Goal: Navigation & Orientation: Find specific page/section

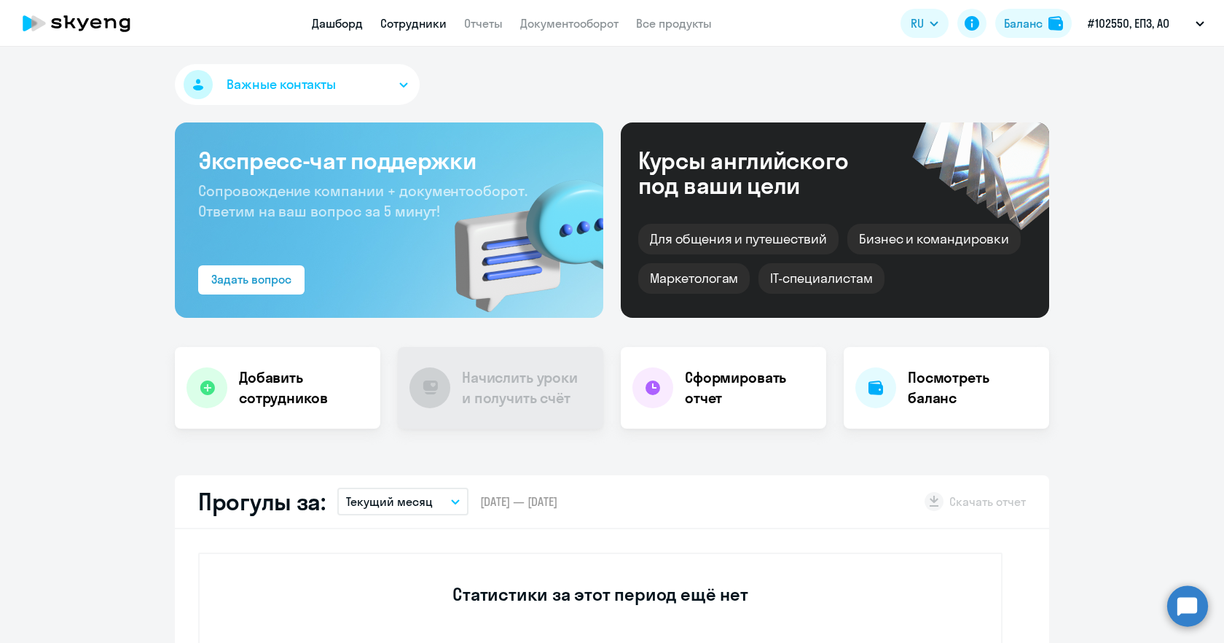
click at [403, 25] on link "Сотрудники" at bounding box center [413, 23] width 66 height 15
click at [259, 393] on h4 "Добавить сотрудников" at bounding box center [304, 387] width 130 height 41
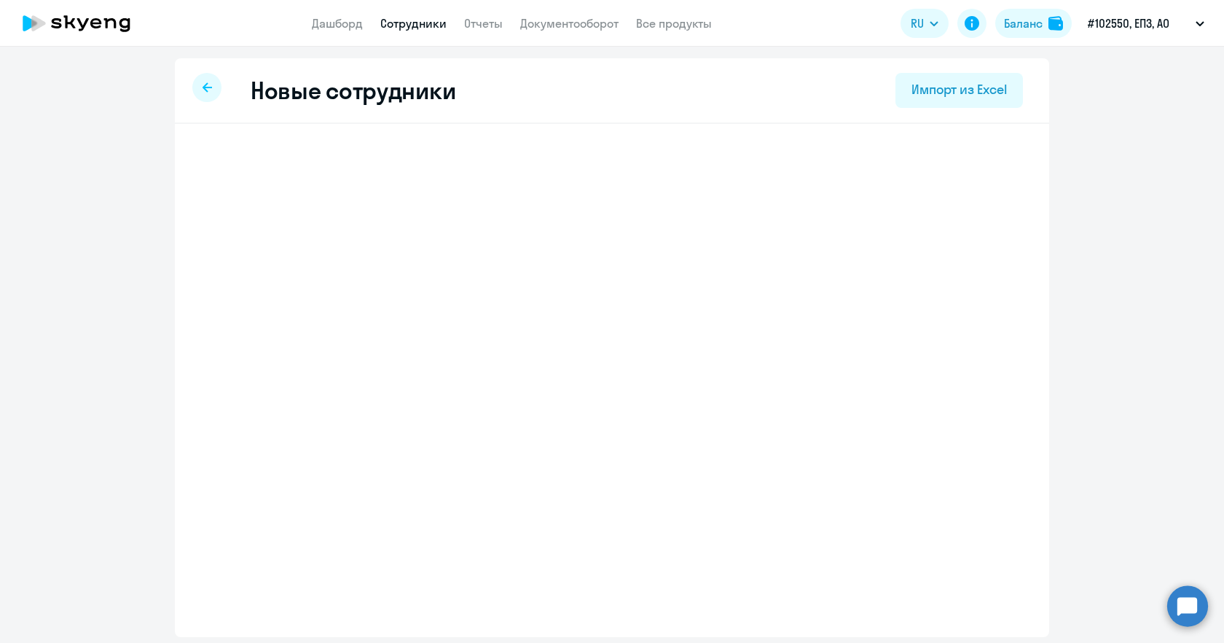
select select "english_adult_not_native_speaker"
select select "3"
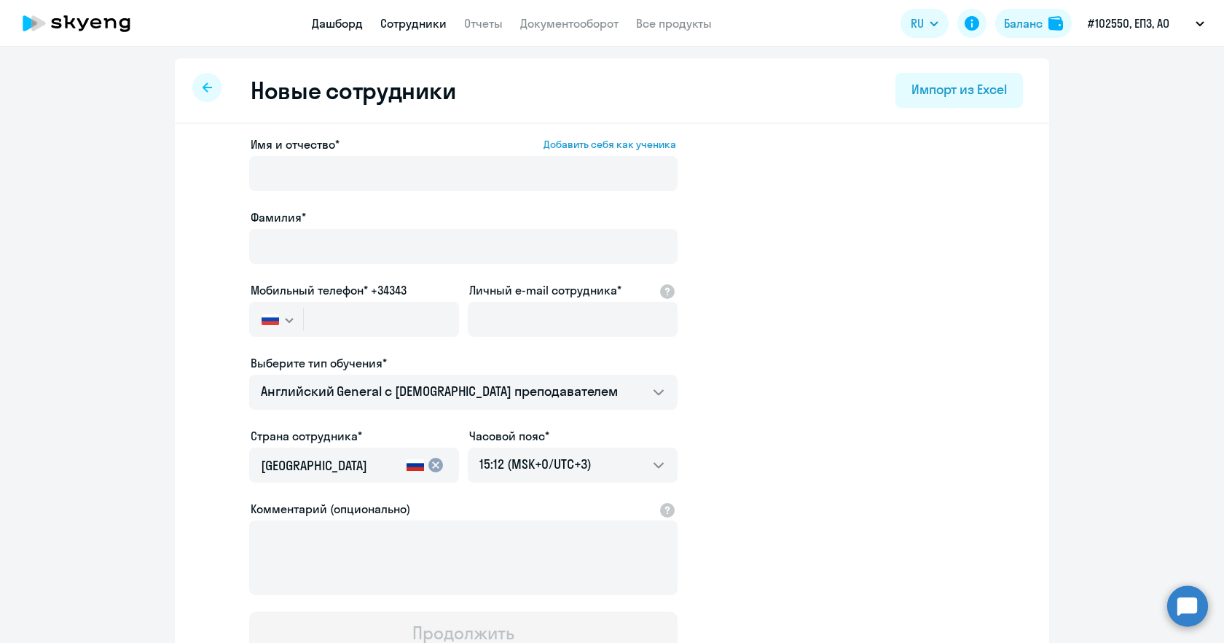
click at [335, 20] on link "Дашборд" at bounding box center [337, 23] width 51 height 15
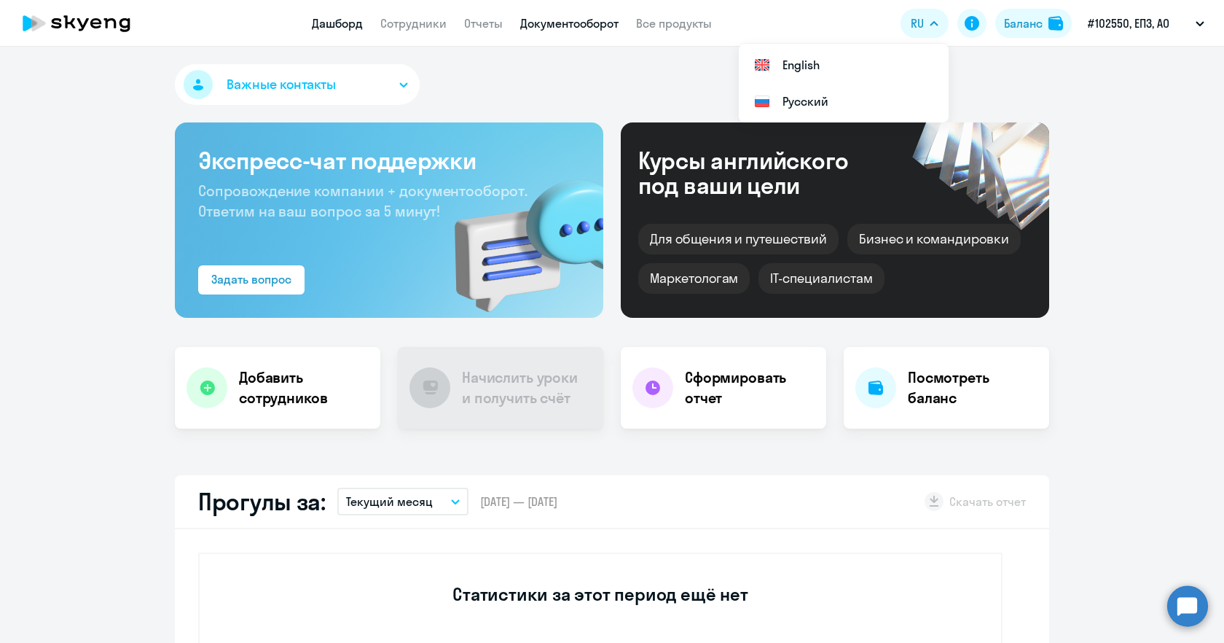
click at [536, 23] on link "Документооборот" at bounding box center [569, 23] width 98 height 15
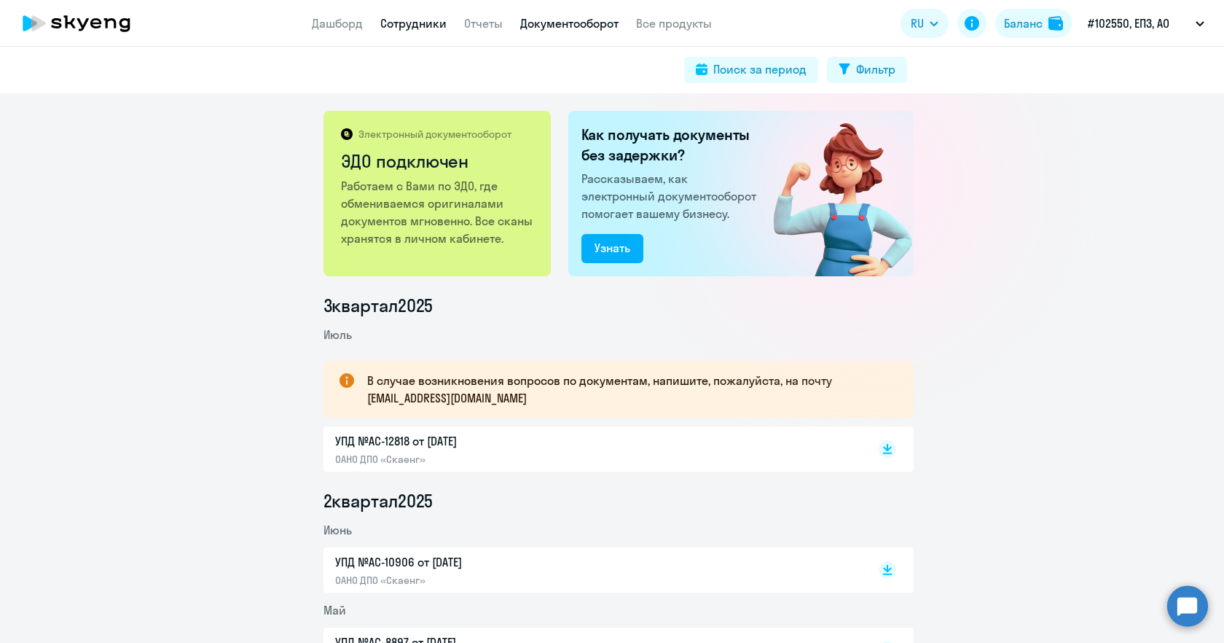
click at [419, 24] on link "Сотрудники" at bounding box center [413, 23] width 66 height 15
select select "30"
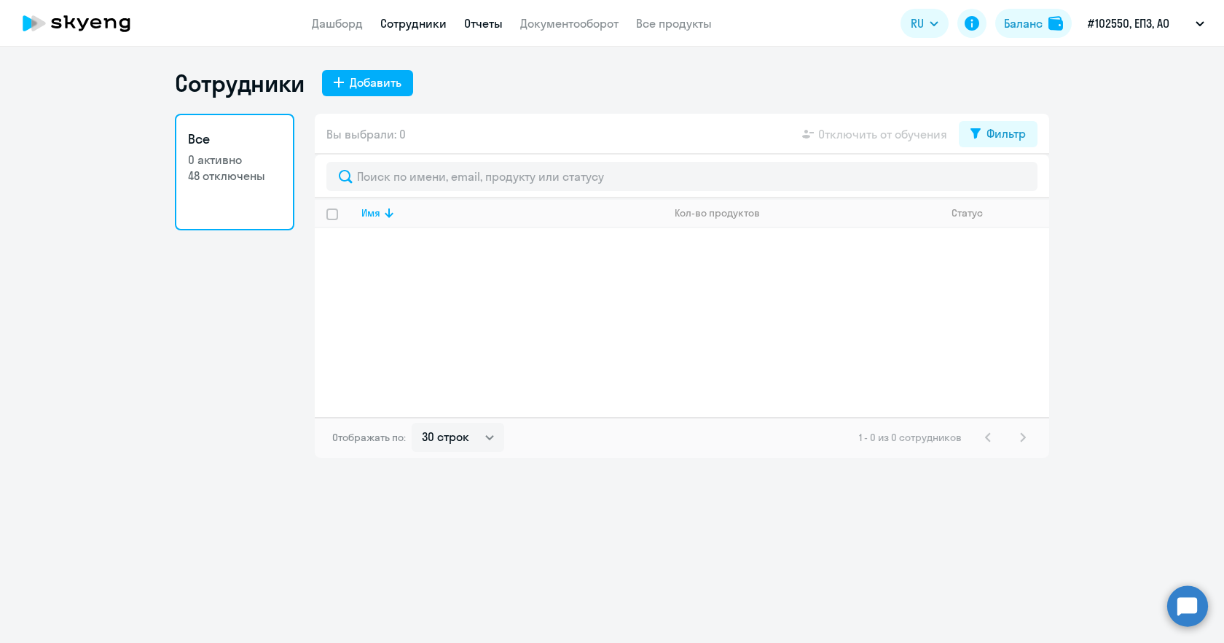
click at [479, 20] on link "Отчеты" at bounding box center [483, 23] width 39 height 15
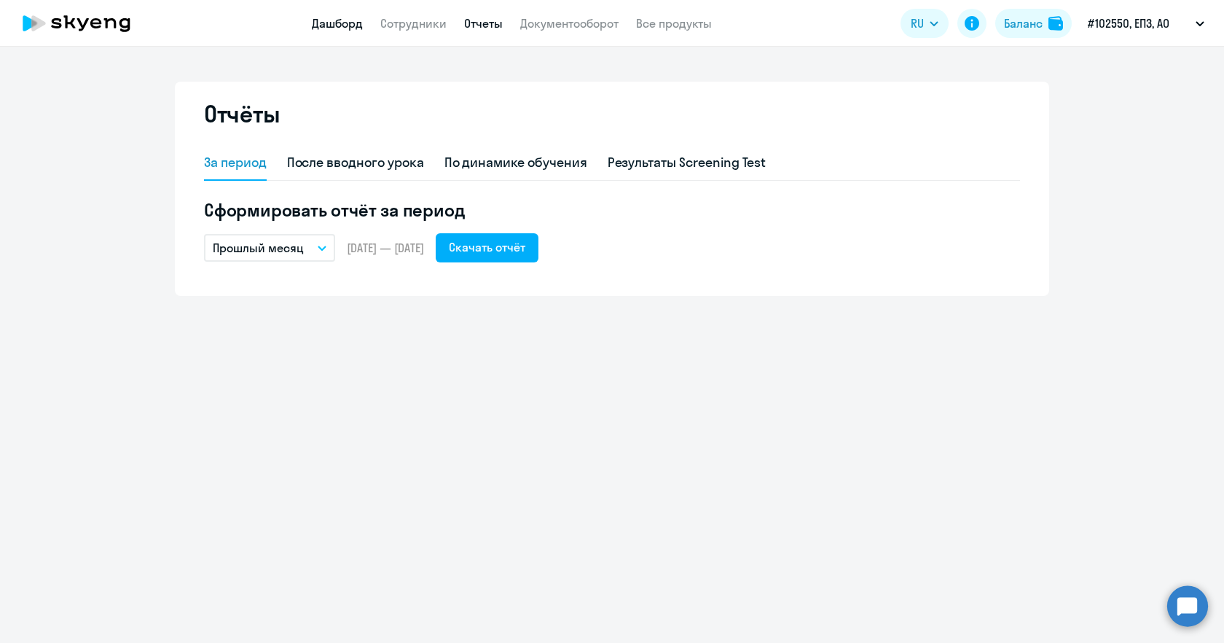
click at [332, 28] on link "Дашборд" at bounding box center [337, 23] width 51 height 15
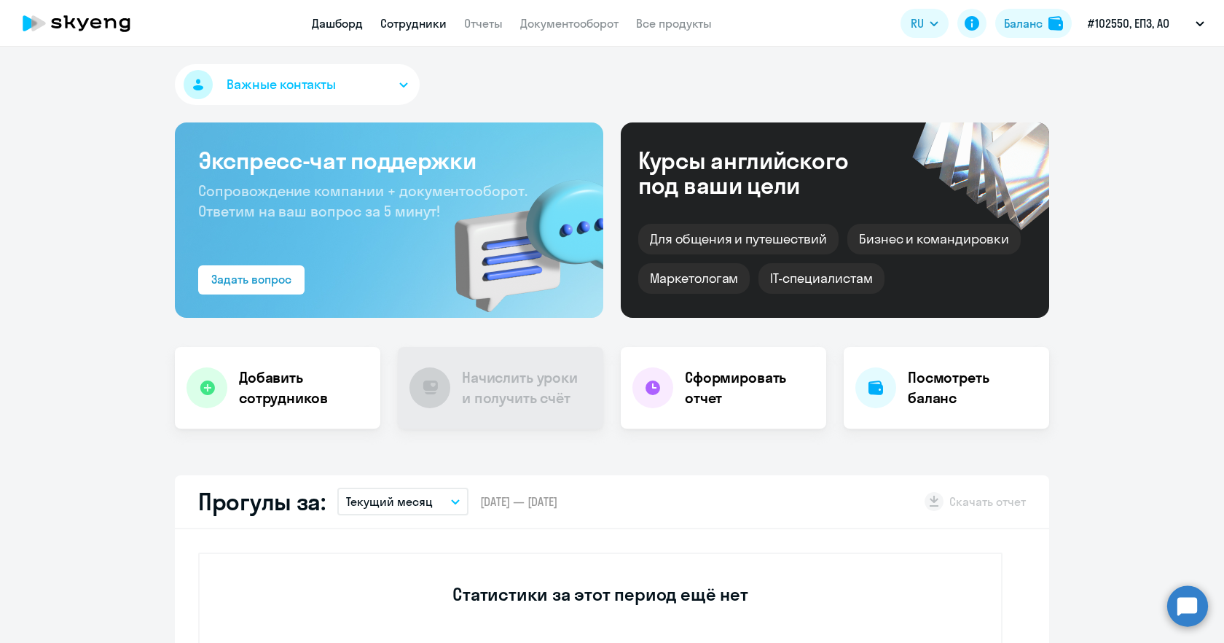
click at [407, 24] on link "Сотрудники" at bounding box center [413, 23] width 66 height 15
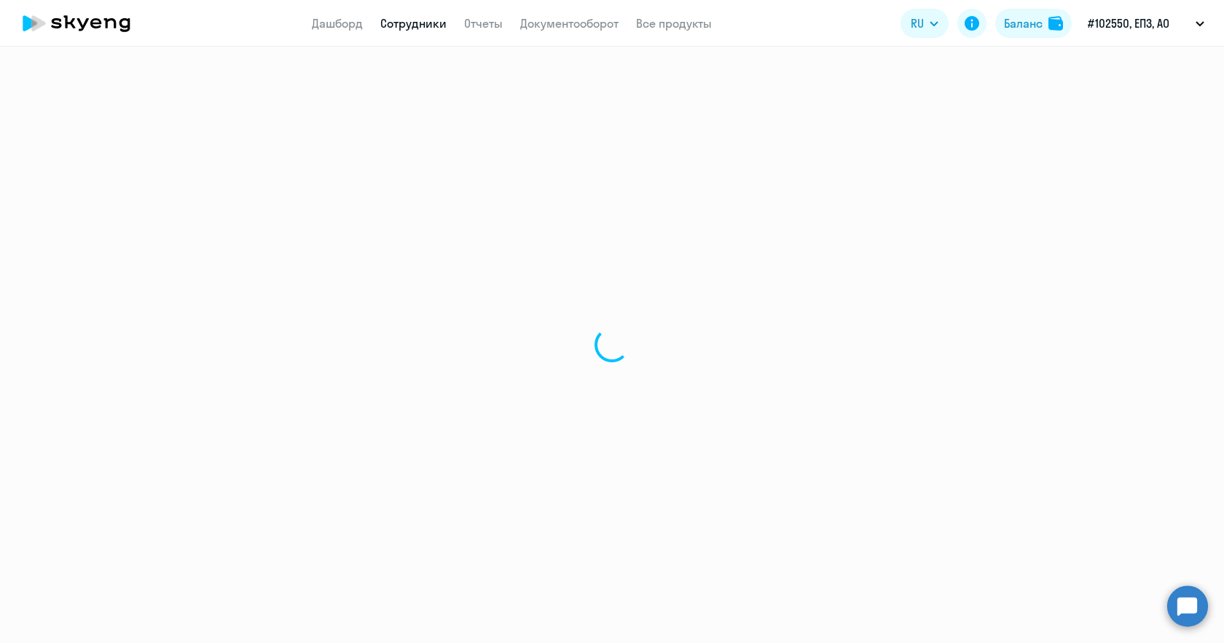
select select "30"
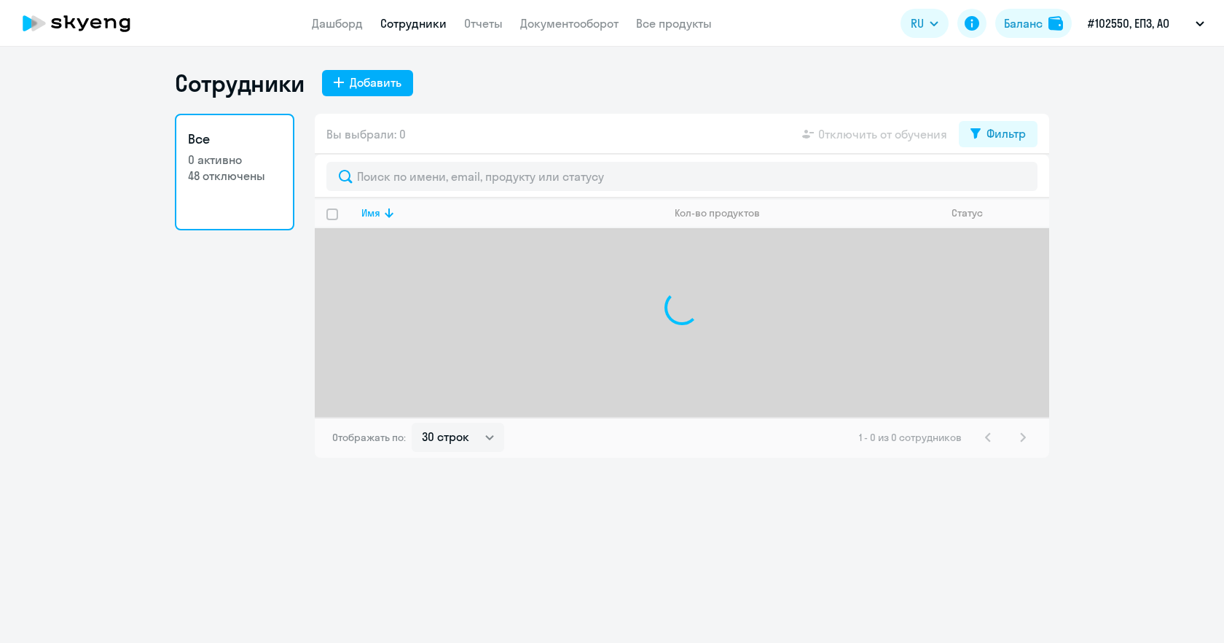
select select "30"
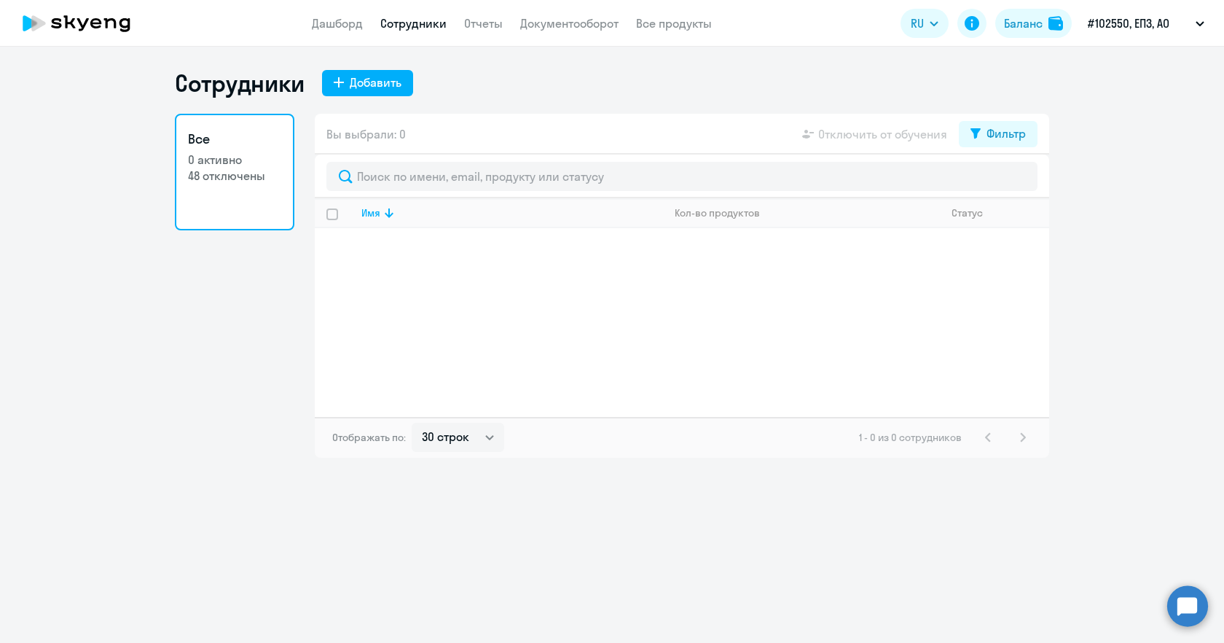
click at [248, 176] on p "48 отключены" at bounding box center [234, 176] width 93 height 16
drag, startPoint x: 245, startPoint y: 175, endPoint x: 1016, endPoint y: 131, distance: 772.0
click at [1016, 131] on div "Фильтр" at bounding box center [1005, 133] width 39 height 17
click at [1010, 184] on span at bounding box center [1013, 181] width 25 height 15
click at [1001, 181] on input "checkbox" at bounding box center [1000, 181] width 1 height 1
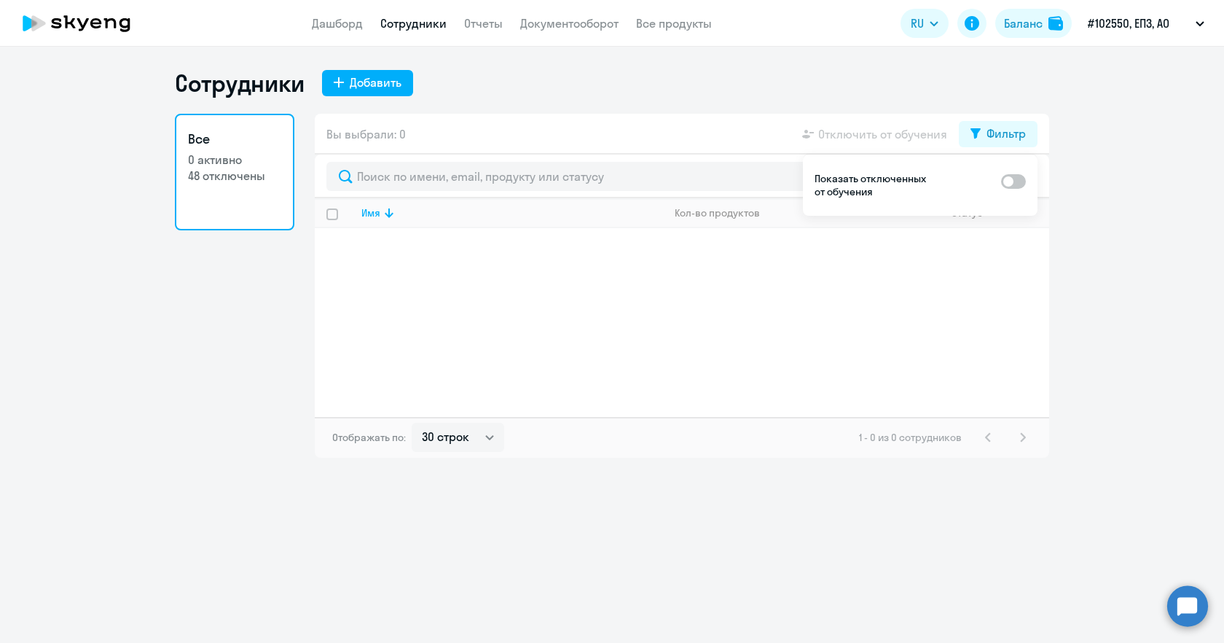
checkbox input "true"
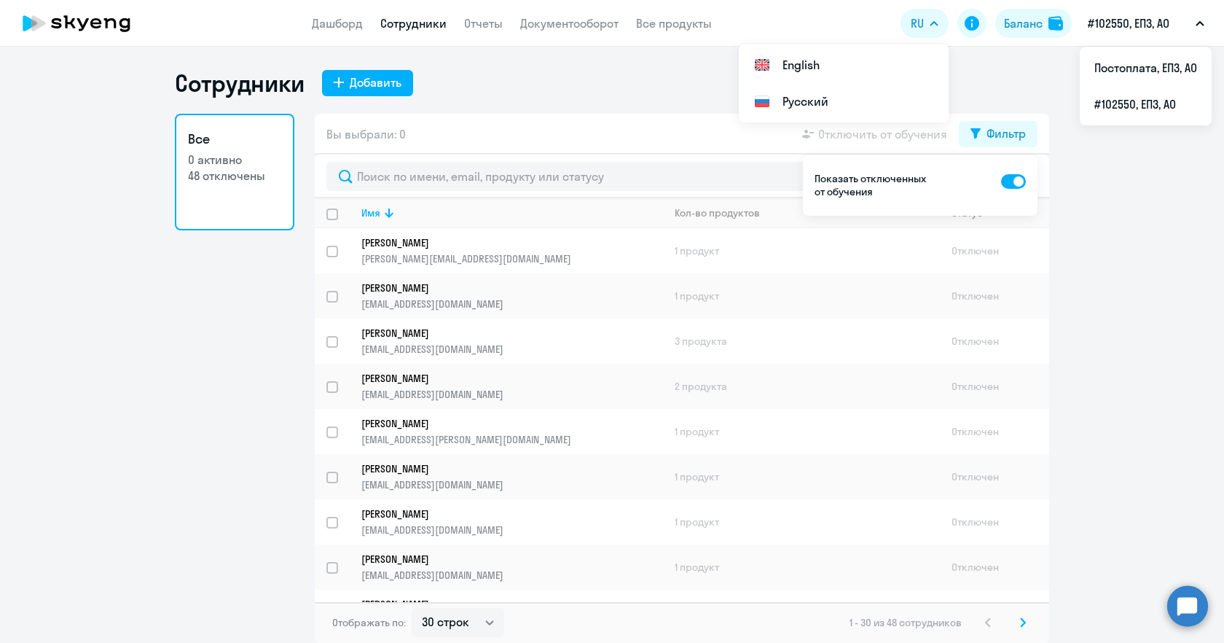
click at [1115, 18] on p "#102550, ЕПЗ, АО" at bounding box center [1129, 23] width 82 height 17
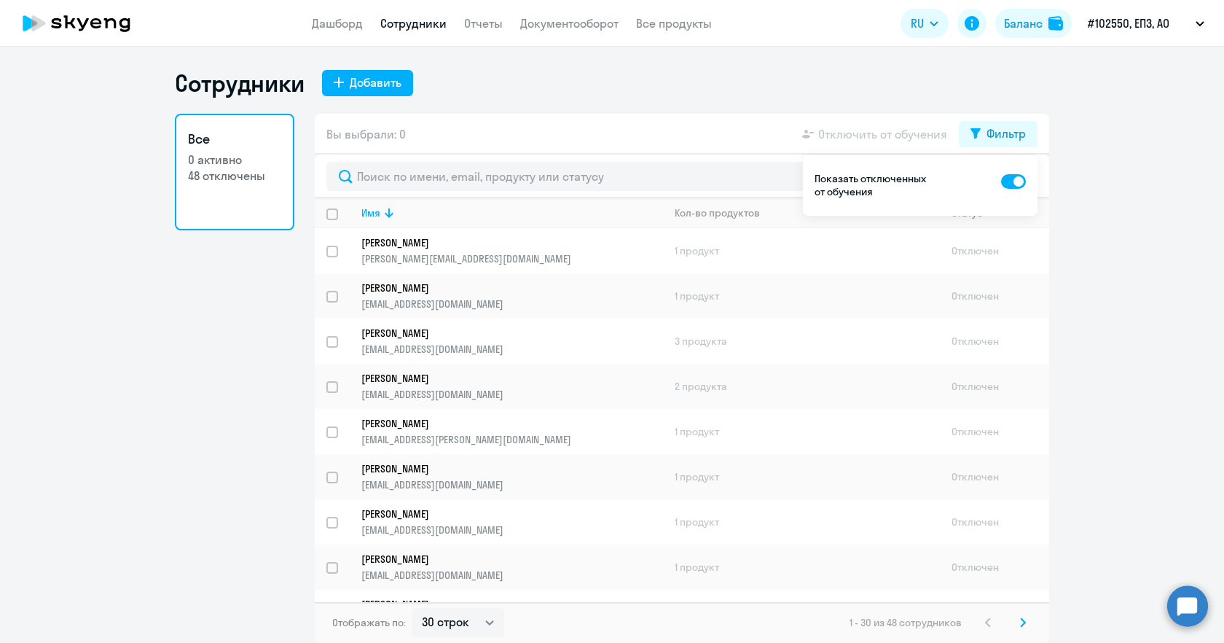
click at [1115, 18] on p "#102550, ЕПЗ, АО" at bounding box center [1129, 23] width 82 height 17
click at [1143, 63] on li "Постоплата, ЕПЗ, АО" at bounding box center [1146, 68] width 132 height 36
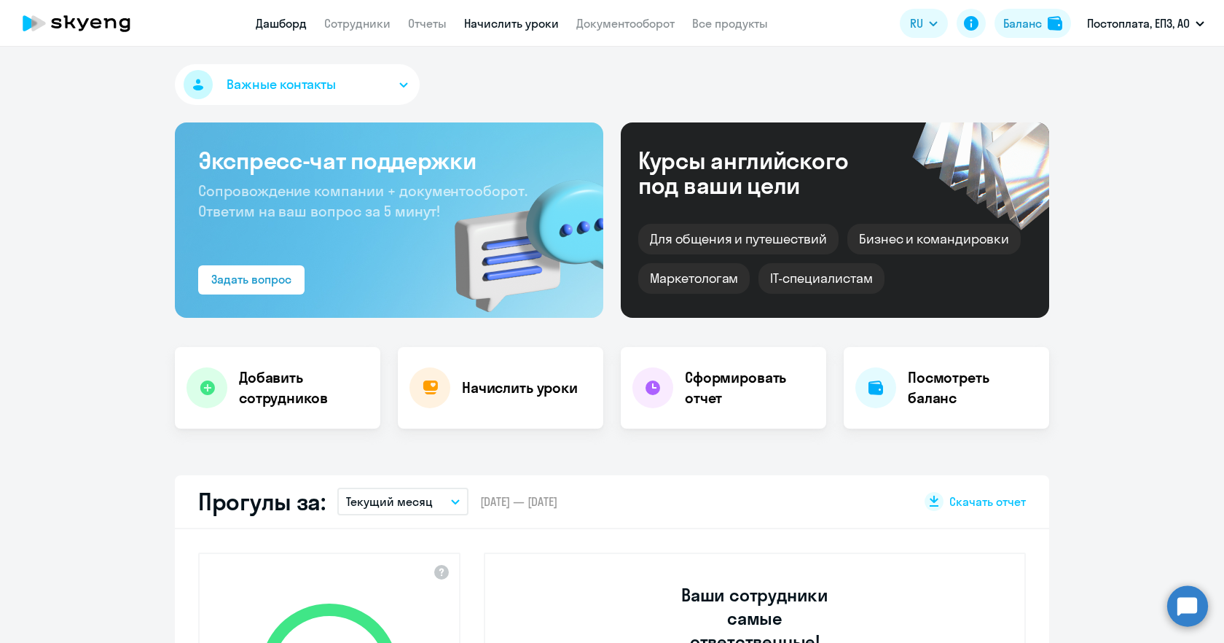
select select "30"
click at [358, 21] on link "Сотрудники" at bounding box center [357, 23] width 66 height 15
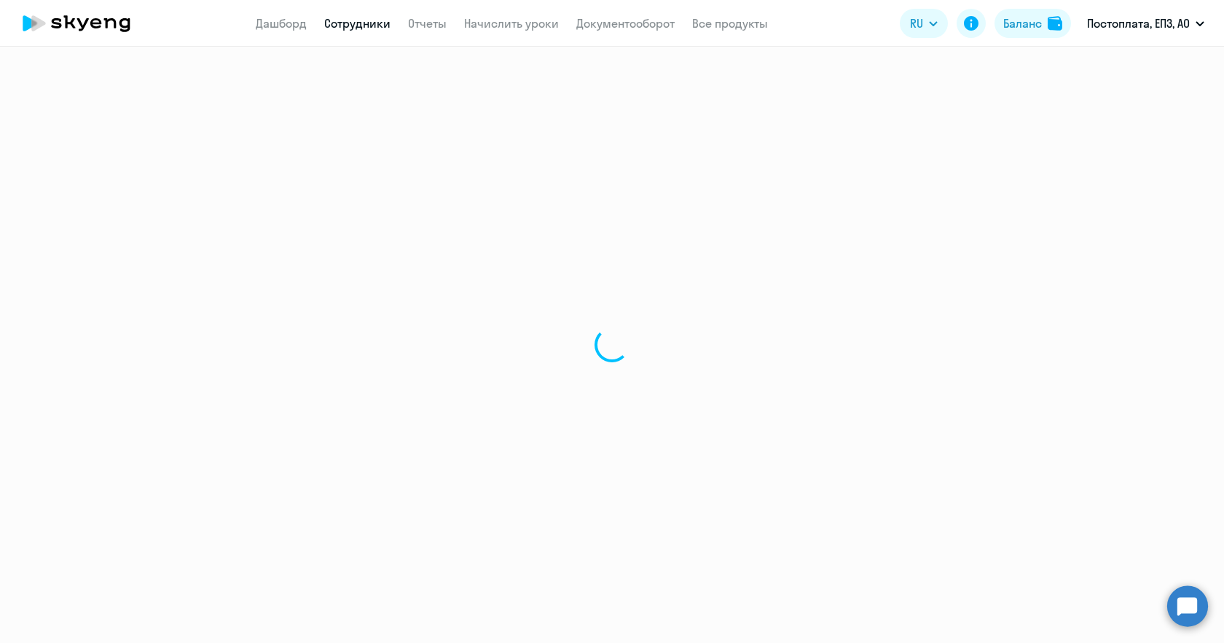
select select "30"
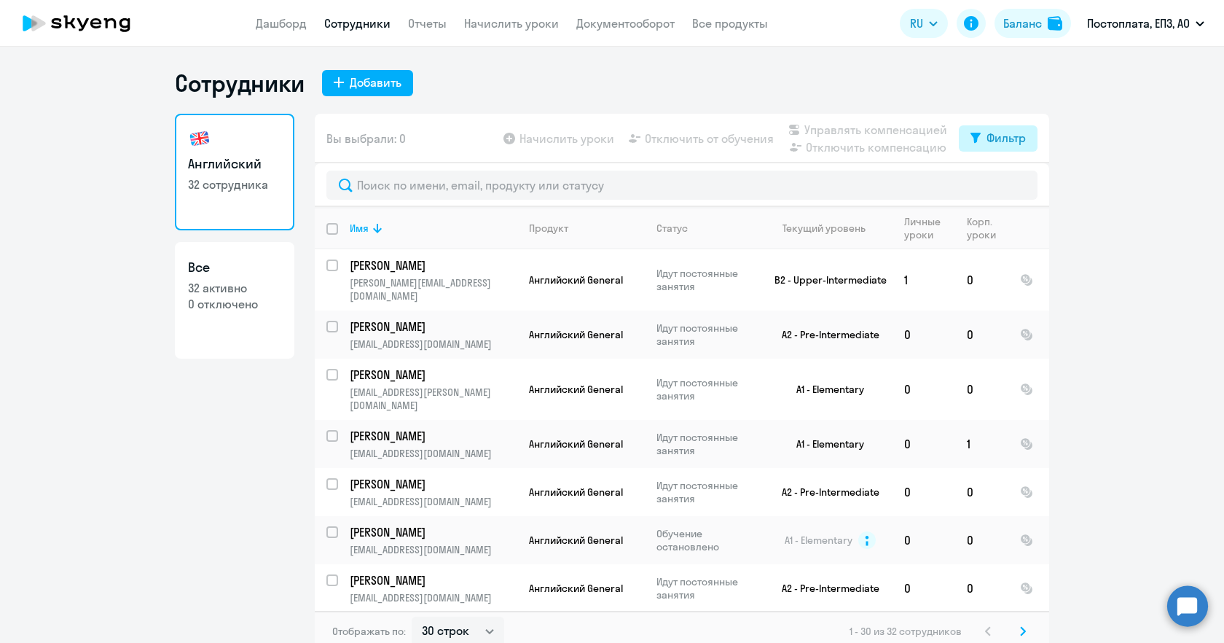
click at [1005, 137] on div "Фильтр" at bounding box center [1005, 137] width 39 height 17
click at [1004, 188] on span at bounding box center [1007, 185] width 25 height 15
click at [995, 186] on input "checkbox" at bounding box center [994, 185] width 1 height 1
click at [1015, 188] on span at bounding box center [1007, 185] width 25 height 15
click at [995, 186] on input "checkbox" at bounding box center [994, 185] width 1 height 1
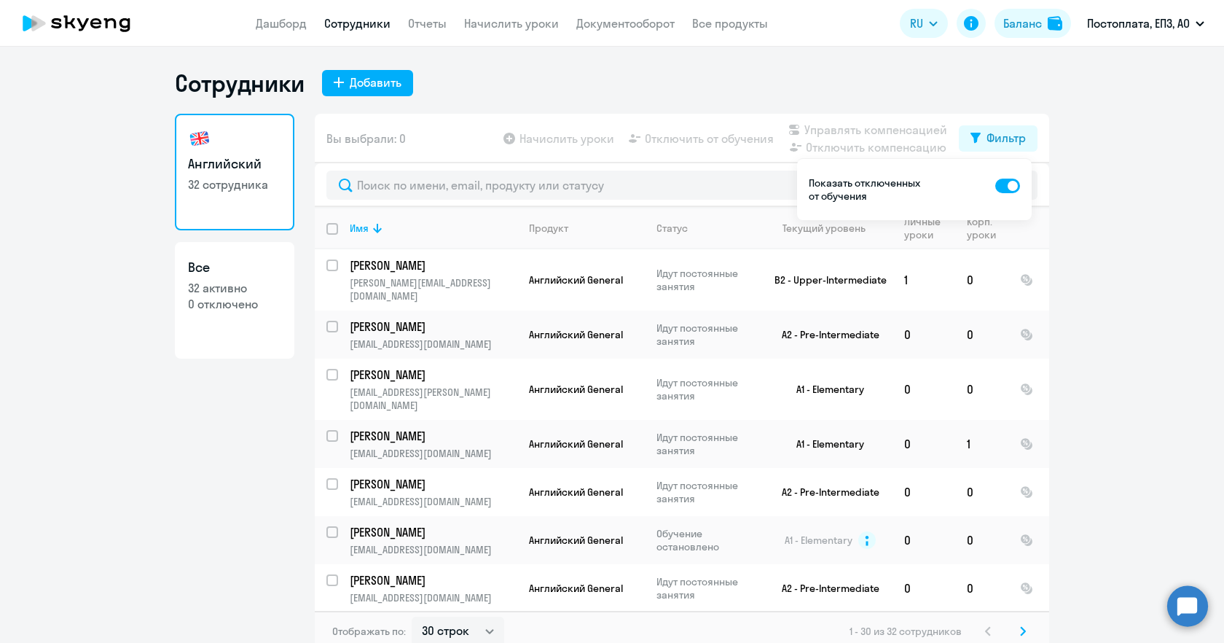
checkbox input "false"
click at [338, 317] on td "Фаткина Анна fatkina@elamed.com" at bounding box center [427, 334] width 179 height 48
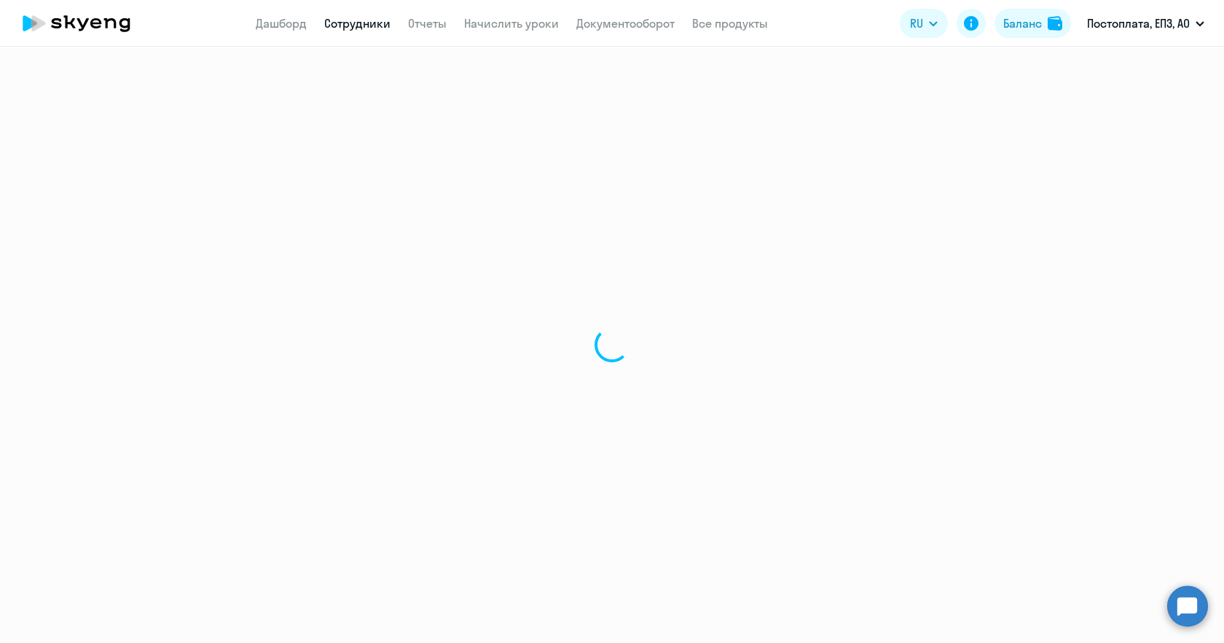
select select "english"
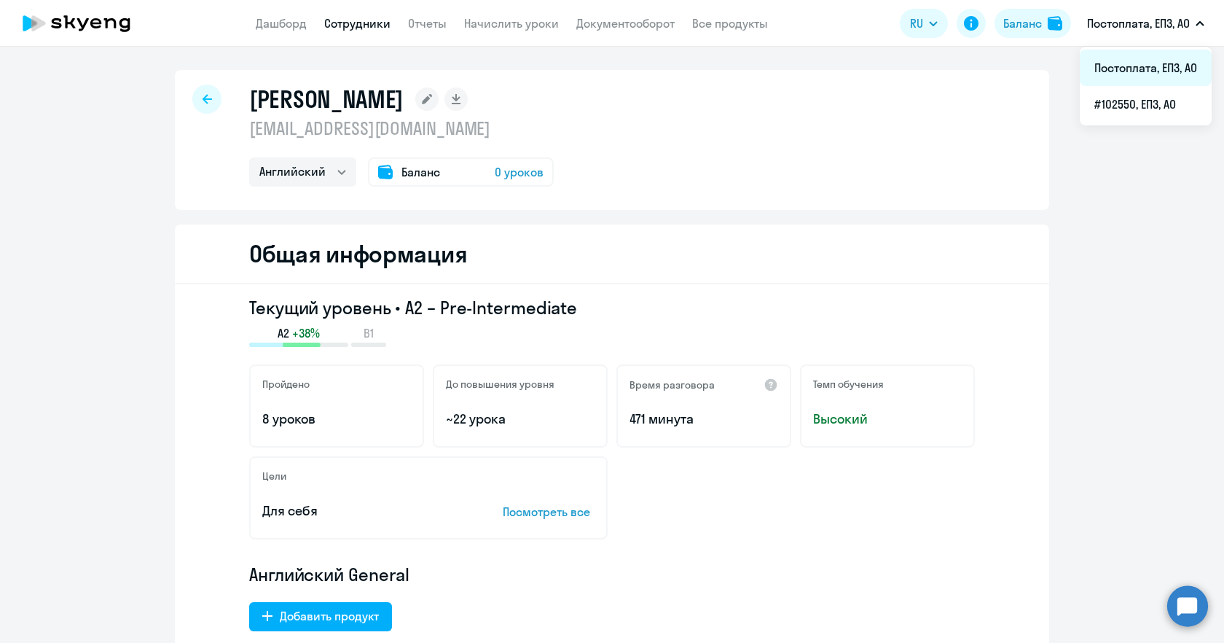
click at [1134, 69] on li "Постоплата, ЕПЗ, АО" at bounding box center [1146, 68] width 132 height 36
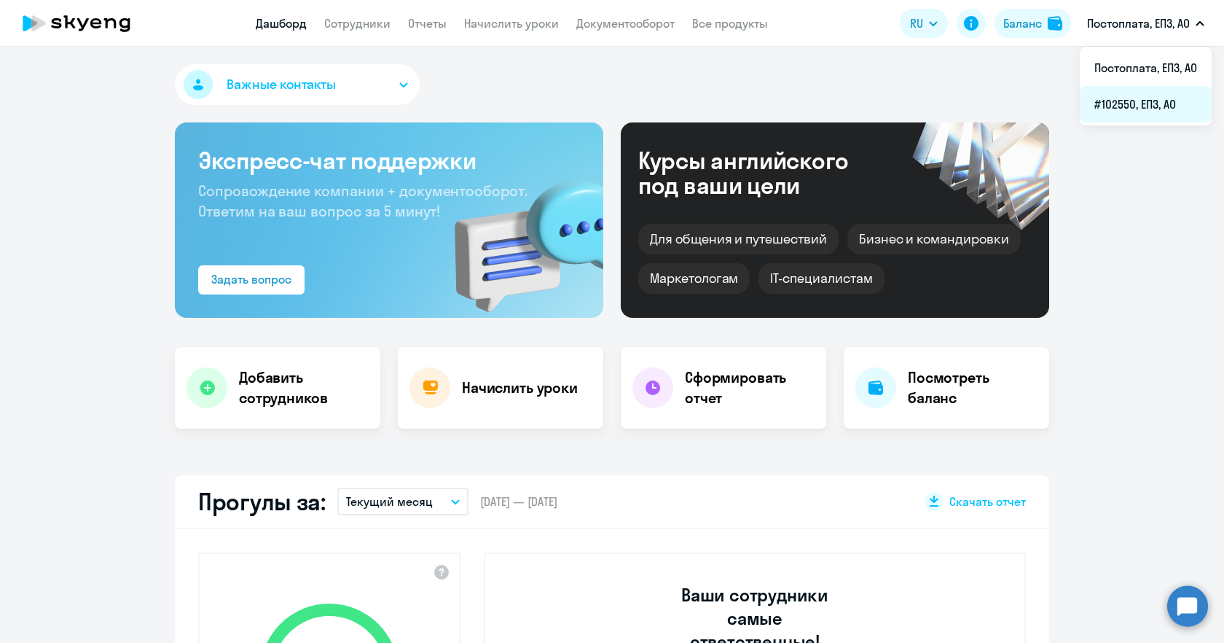
click at [1131, 104] on li "#102550, ЕПЗ, АО" at bounding box center [1146, 104] width 132 height 36
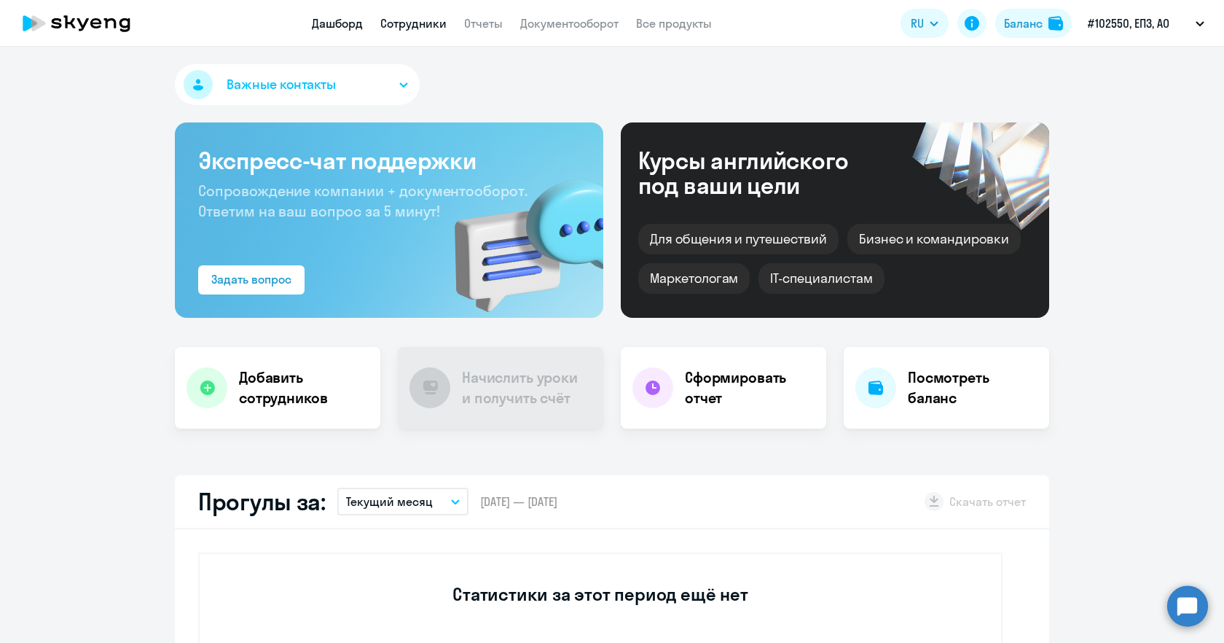
click at [412, 25] on link "Сотрудники" at bounding box center [413, 23] width 66 height 15
select select "30"
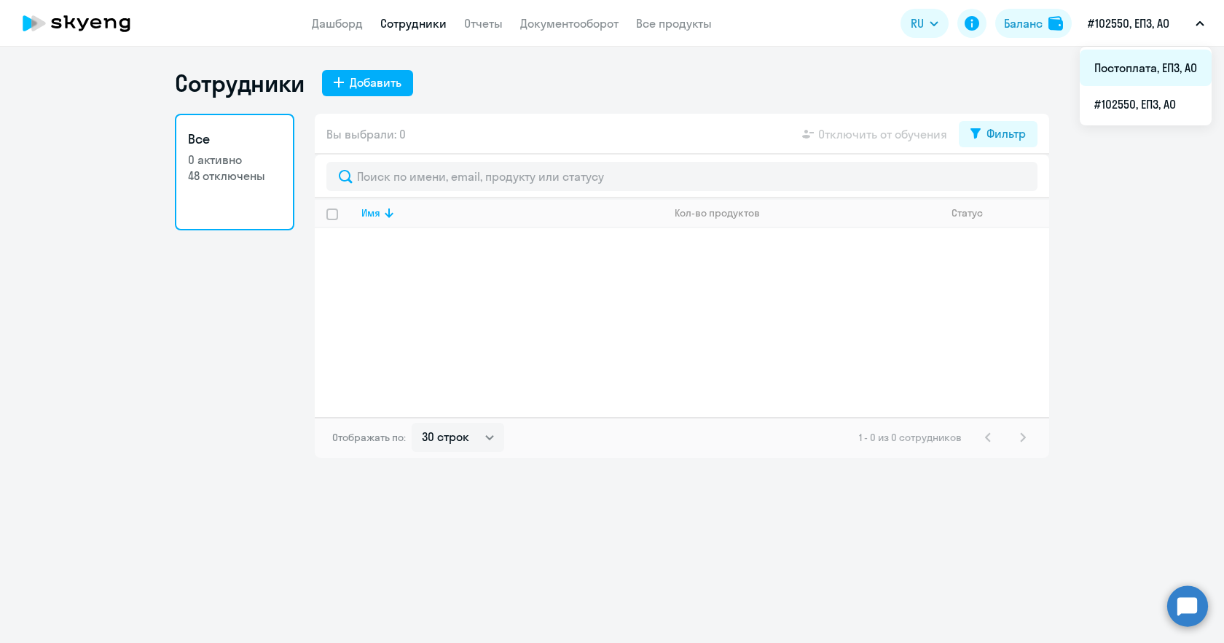
click at [1149, 70] on li "Постоплата, ЕПЗ, АО" at bounding box center [1146, 68] width 132 height 36
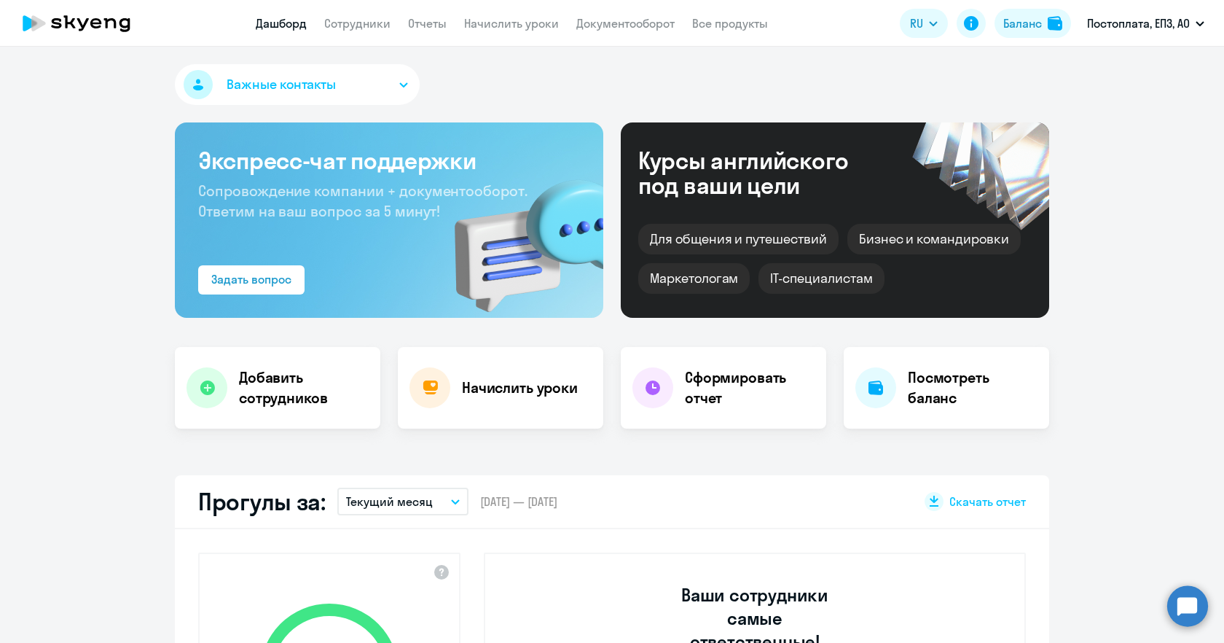
select select "30"
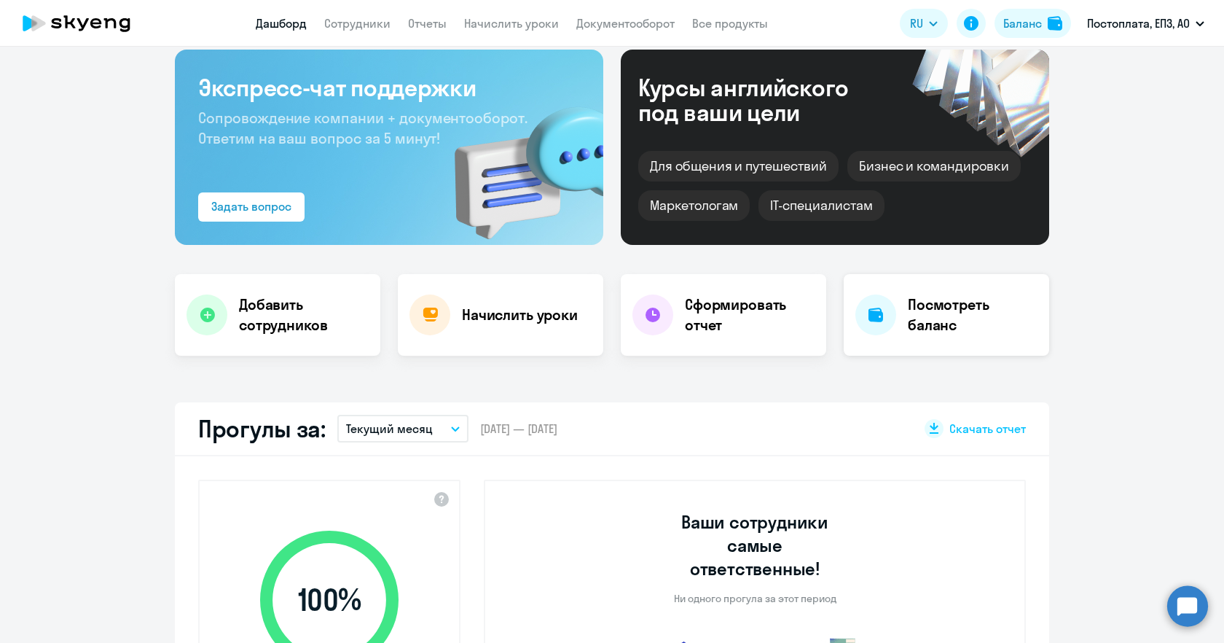
click at [938, 305] on h4 "Посмотреть баланс" at bounding box center [973, 314] width 130 height 41
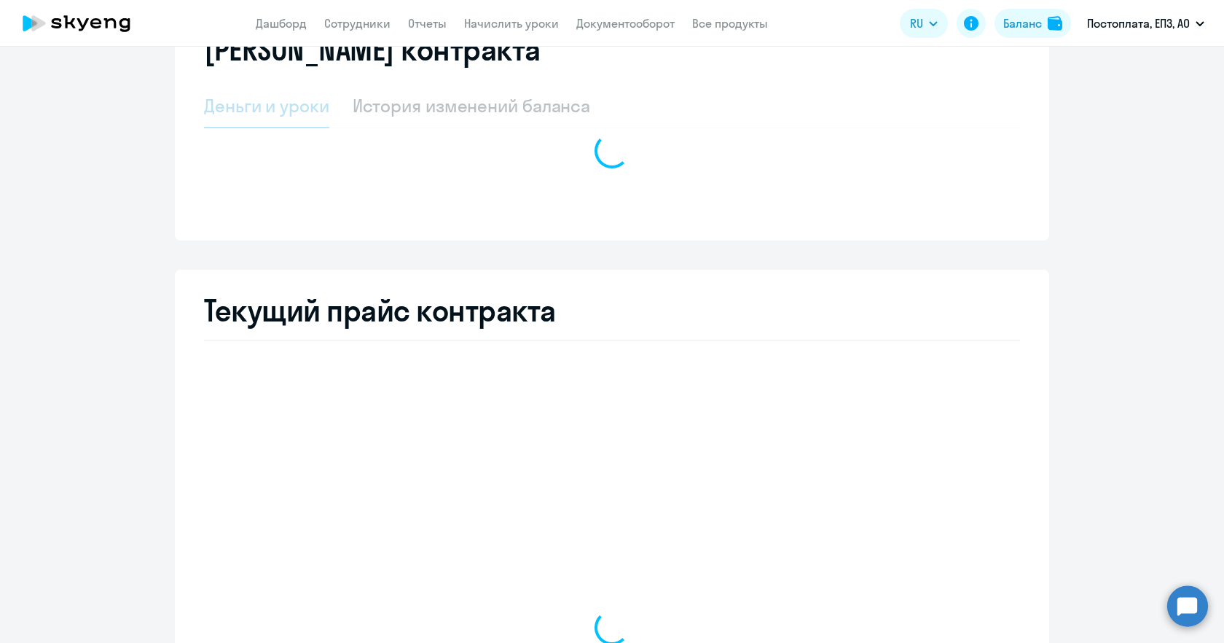
select select "english_adult_not_native_speaker"
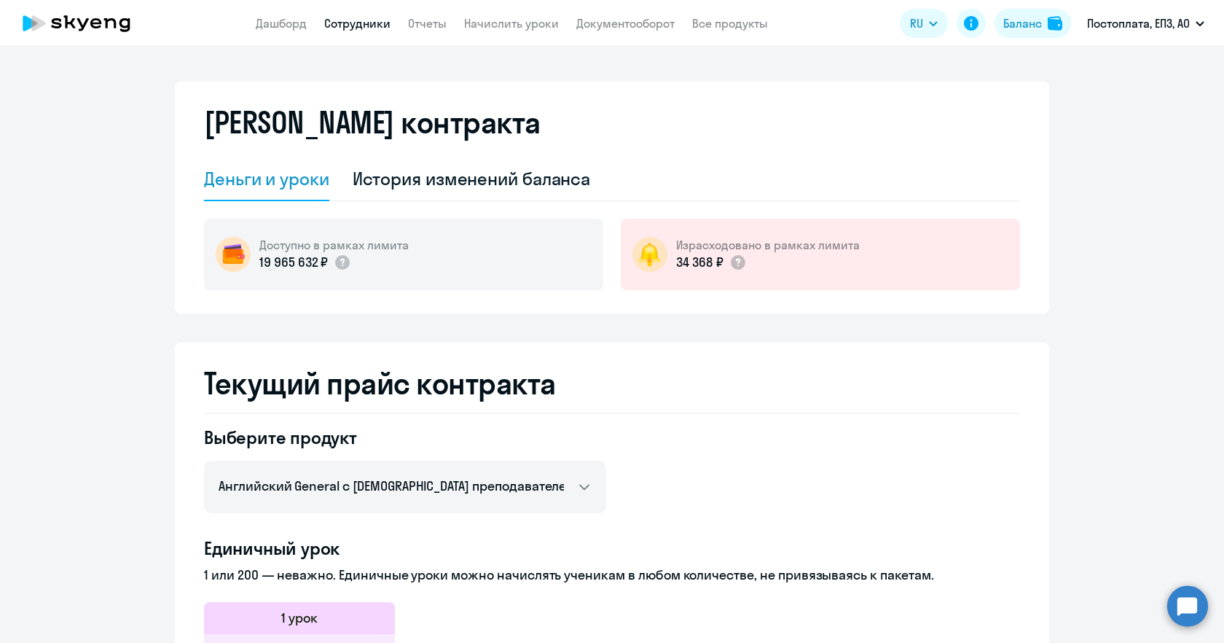
click at [347, 24] on link "Сотрудники" at bounding box center [357, 23] width 66 height 15
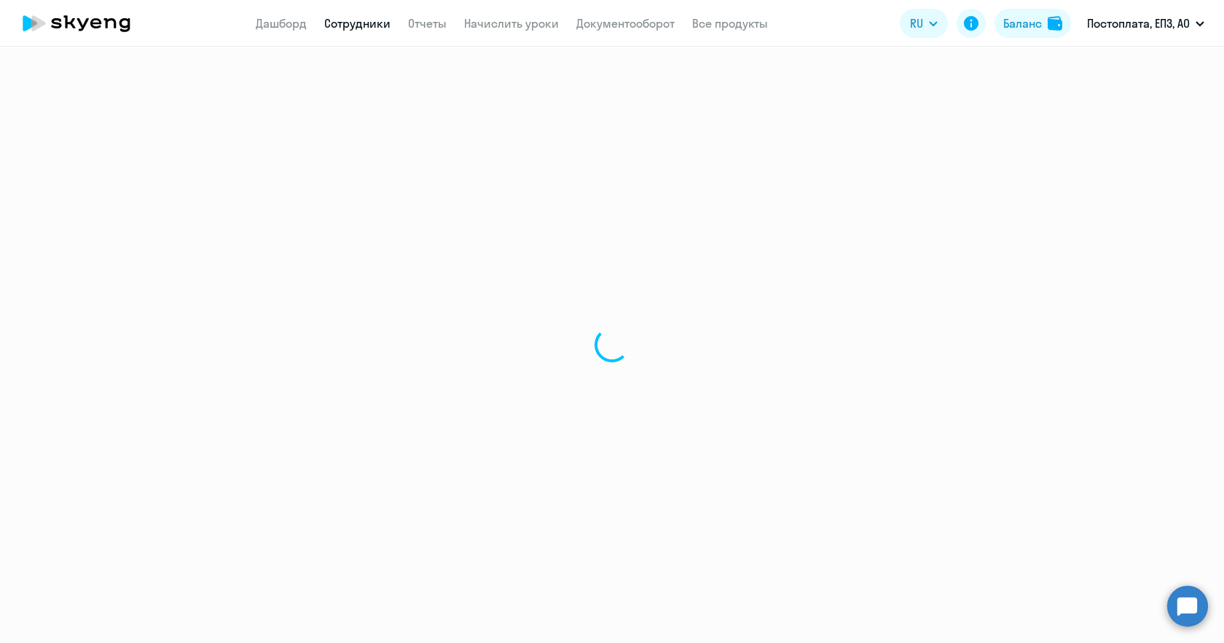
select select "30"
